Goal: Information Seeking & Learning: Find specific fact

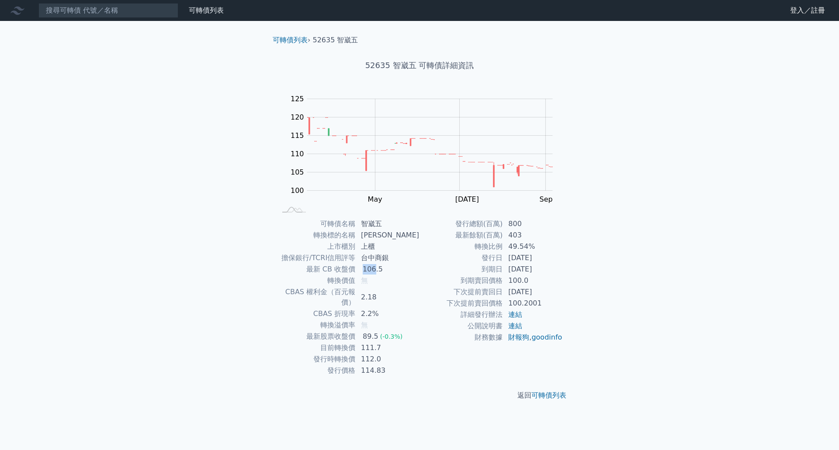
drag, startPoint x: 368, startPoint y: 267, endPoint x: 377, endPoint y: 267, distance: 9.2
click at [377, 267] on div "106.5" at bounding box center [373, 269] width 24 height 10
drag, startPoint x: 364, startPoint y: 321, endPoint x: 378, endPoint y: 325, distance: 14.4
click at [378, 331] on td "89.5 (-0.3%)" at bounding box center [388, 336] width 64 height 11
drag, startPoint x: 381, startPoint y: 325, endPoint x: 369, endPoint y: 325, distance: 11.4
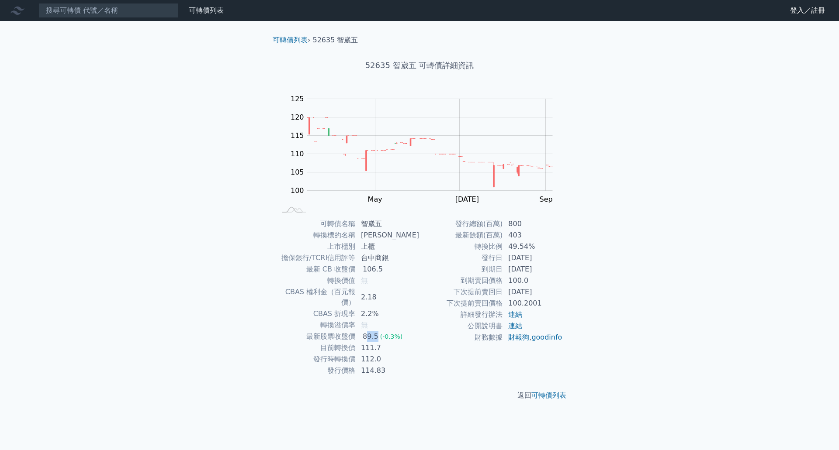
click at [369, 332] on div "89.5" at bounding box center [370, 337] width 19 height 10
click at [531, 269] on td "[DATE]" at bounding box center [533, 269] width 60 height 11
drag, startPoint x: 366, startPoint y: 291, endPoint x: 374, endPoint y: 292, distance: 7.9
click at [374, 292] on td "2.18" at bounding box center [388, 298] width 64 height 22
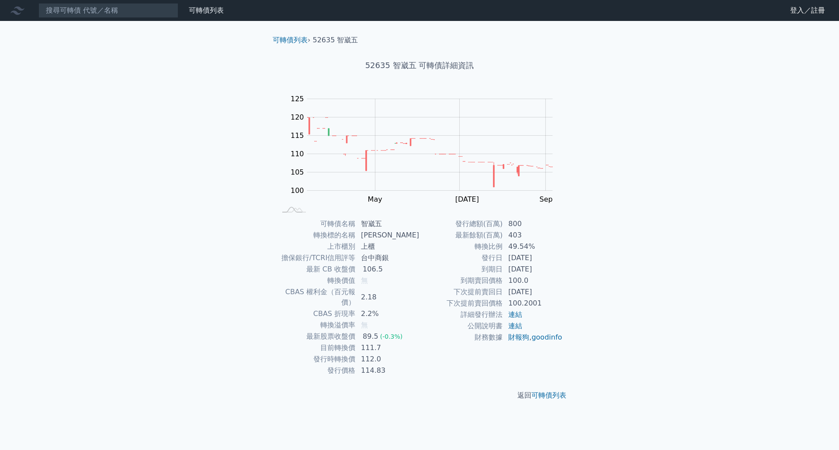
click at [777, 225] on div "可轉債列表 財務數據 可轉債列表 財務數據 登入／註冊 登入／註冊 可轉債列表 › 52635 智崴五 52635 智崴五 可轉債詳細資訊 Zoom Out …" at bounding box center [419, 225] width 839 height 450
